Goal: Task Accomplishment & Management: Manage account settings

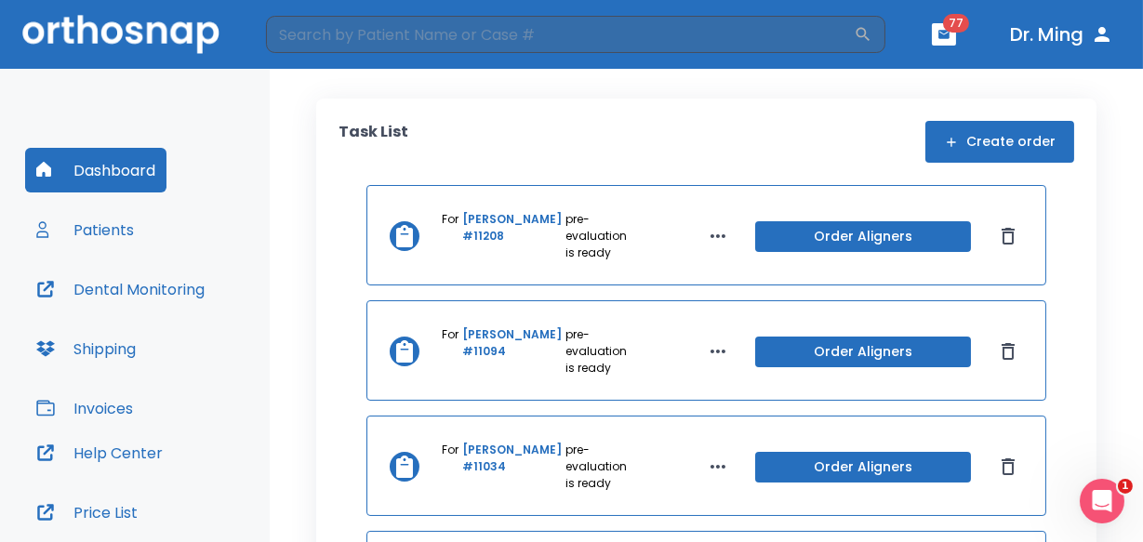
click at [122, 226] on button "Patients" at bounding box center [85, 229] width 120 height 45
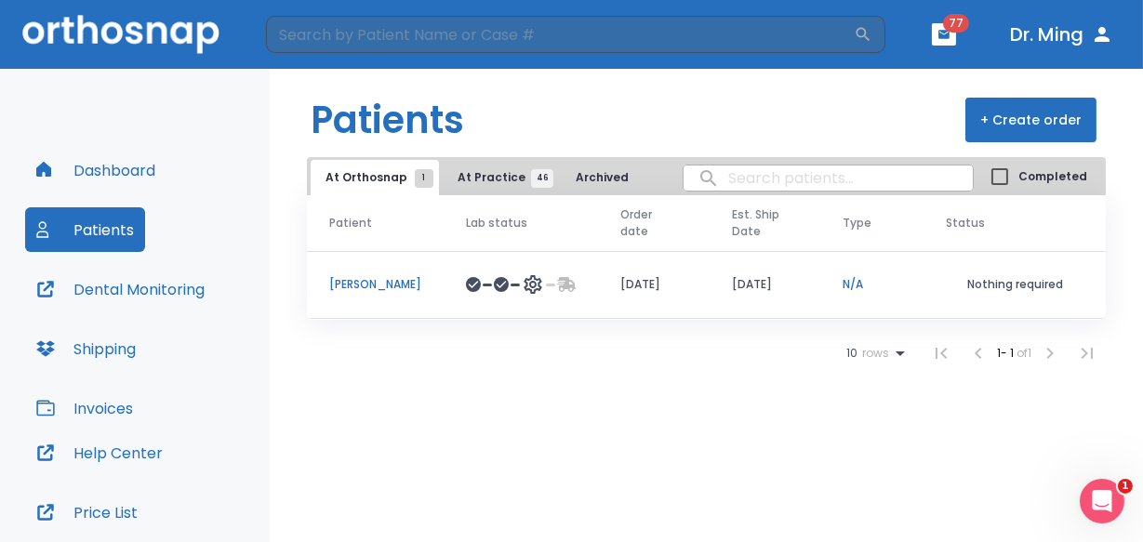
click at [787, 178] on input "search" at bounding box center [828, 178] width 289 height 36
type input "[PERSON_NAME]"
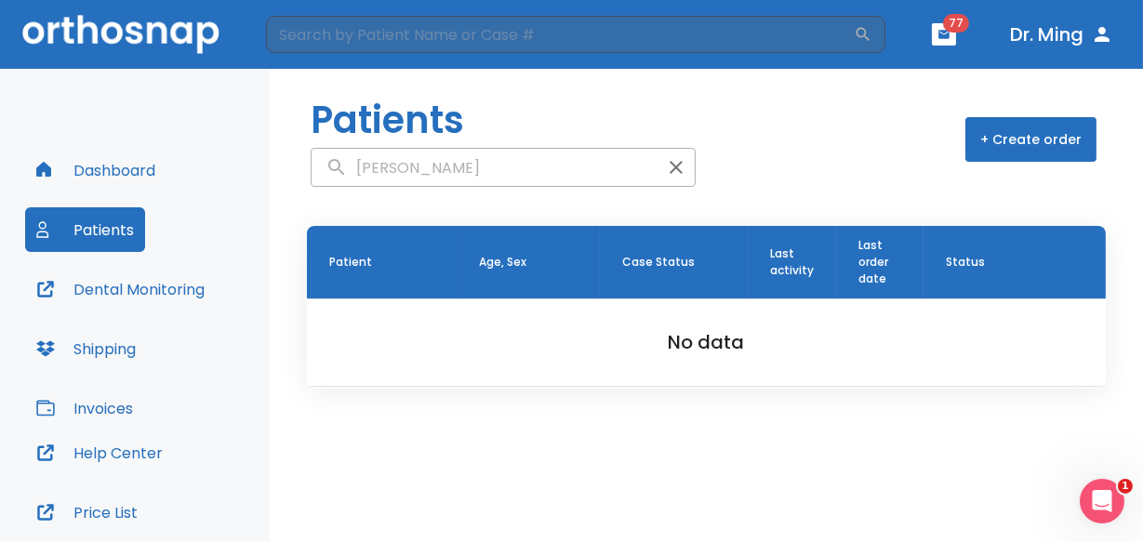
click at [150, 174] on button "Dashboard" at bounding box center [95, 170] width 141 height 45
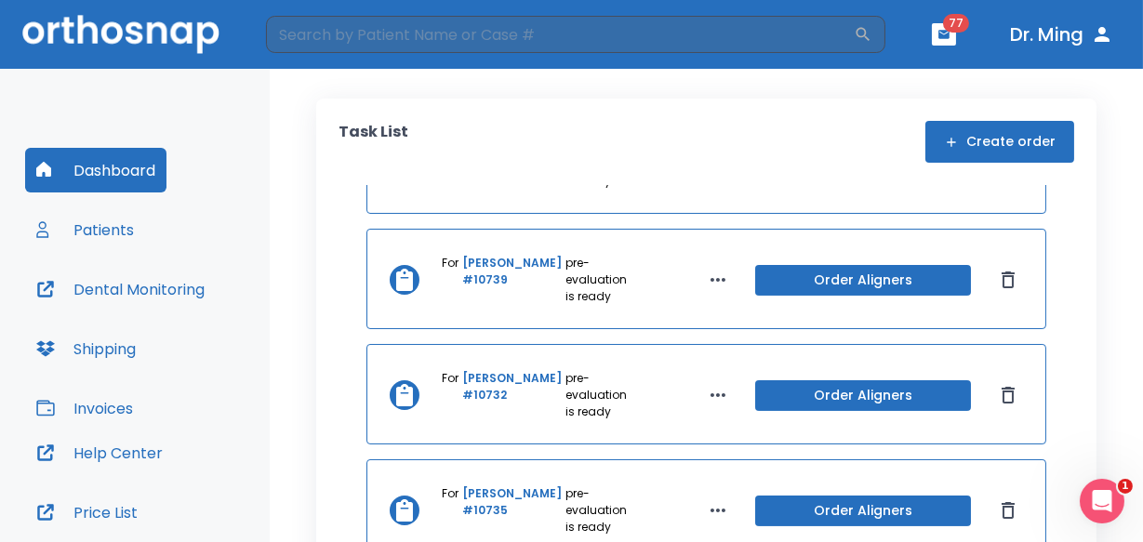
scroll to position [506, 0]
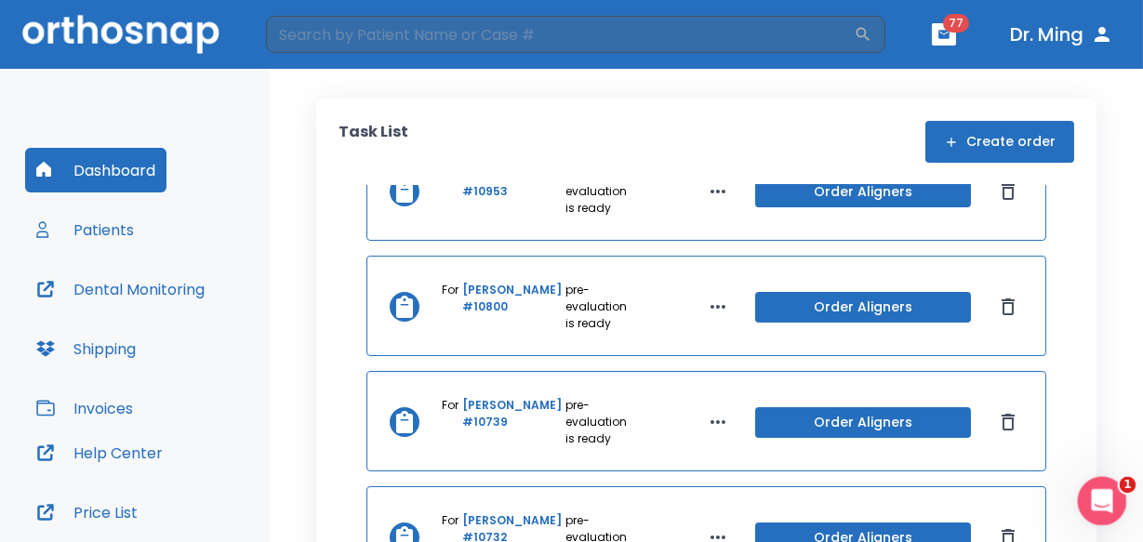
click at [874, 484] on div "Open Intercom Messenger" at bounding box center [1099, 498] width 61 height 61
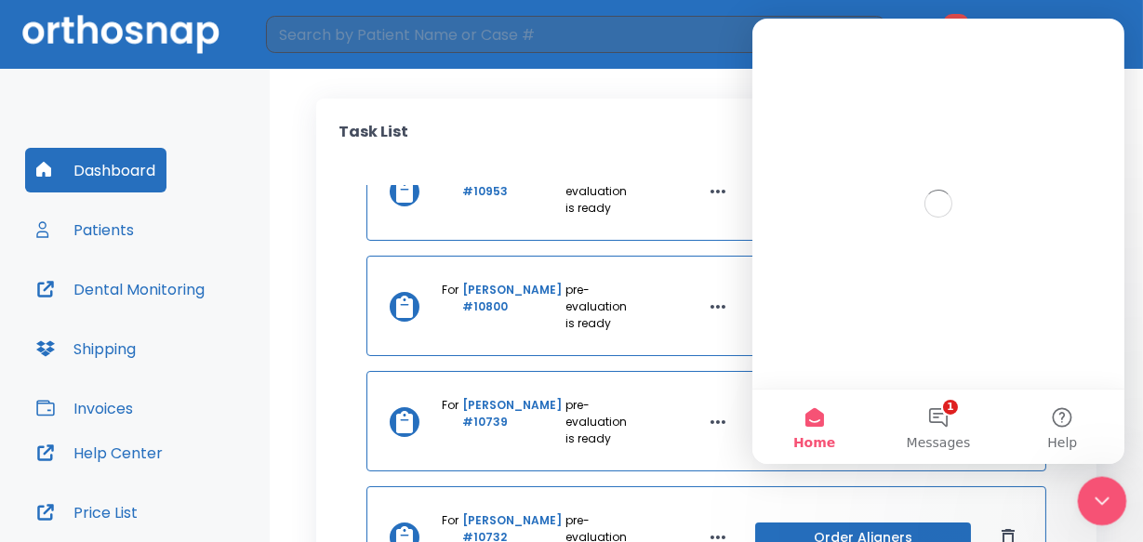
scroll to position [0, 0]
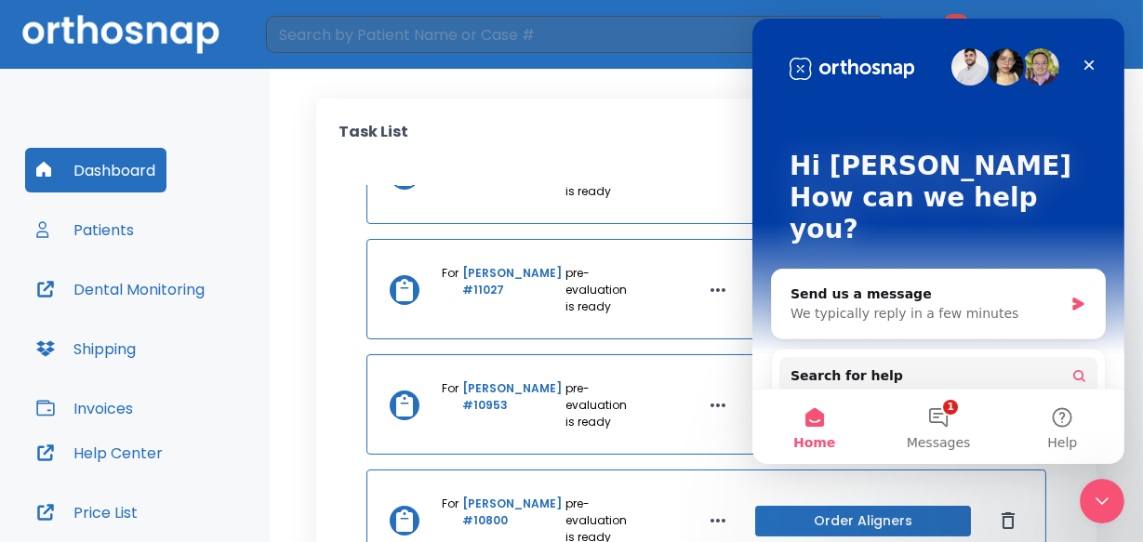
drag, startPoint x: 1057, startPoint y: 483, endPoint x: 318, endPoint y: 258, distance: 772.3
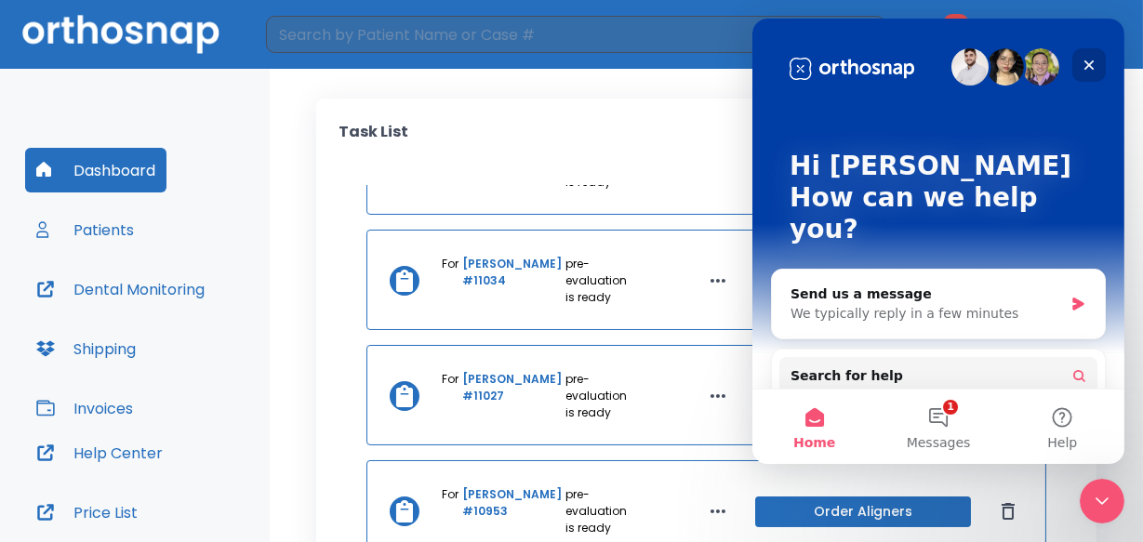
click at [874, 60] on icon "Close" at bounding box center [1088, 65] width 15 height 15
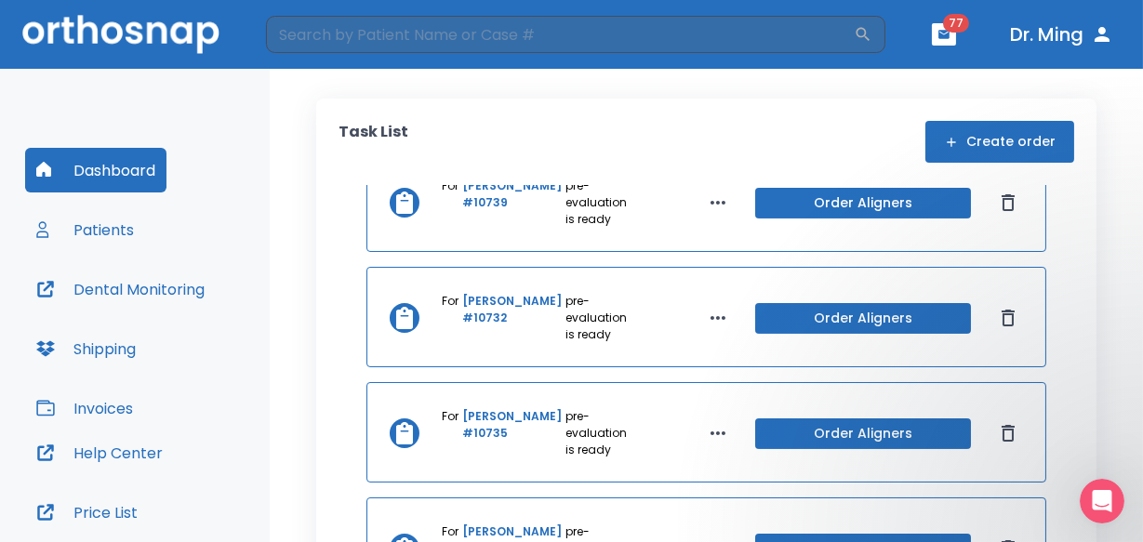
scroll to position [672, 0]
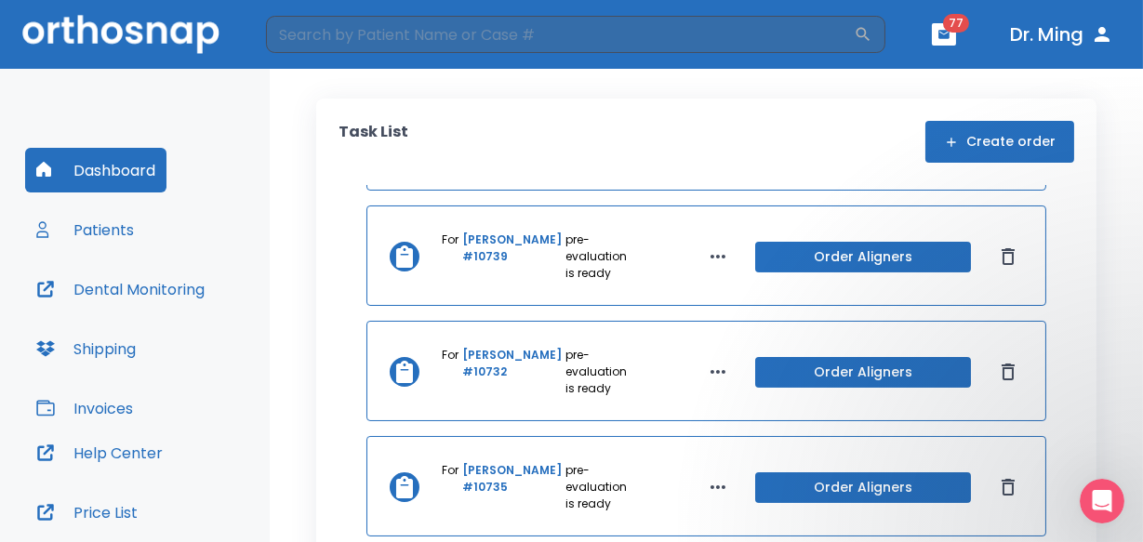
click at [99, 222] on button "Patients" at bounding box center [85, 229] width 120 height 45
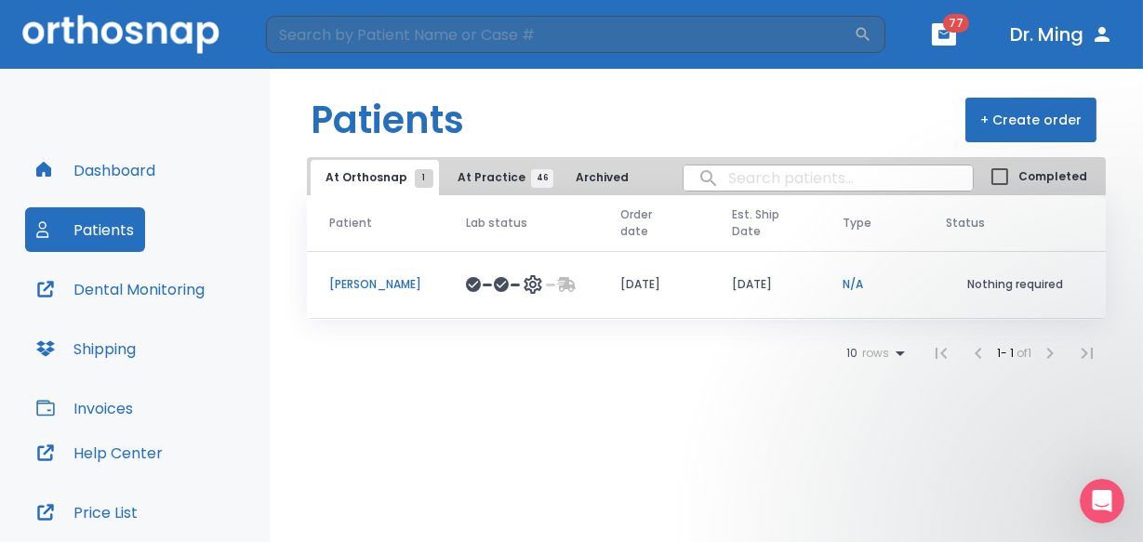
click at [775, 178] on input "search" at bounding box center [828, 178] width 289 height 36
click at [132, 168] on button "Dashboard" at bounding box center [95, 170] width 141 height 45
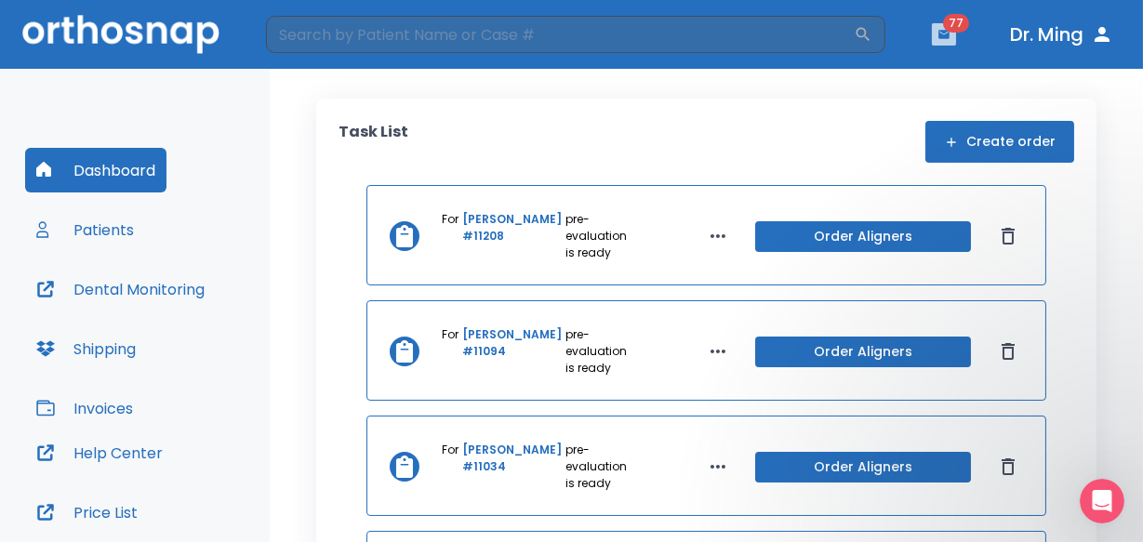
click at [874, 33] on icon "button" at bounding box center [944, 34] width 11 height 8
